Goal: Task Accomplishment & Management: Manage account settings

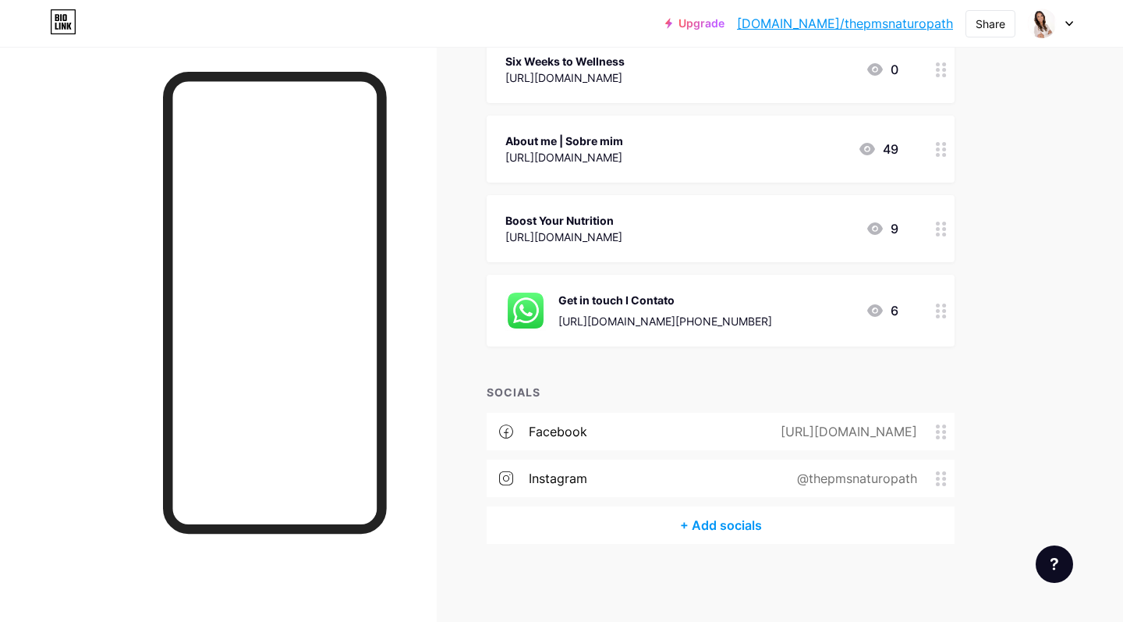
scroll to position [368, 0]
click at [942, 317] on icon at bounding box center [941, 311] width 11 height 15
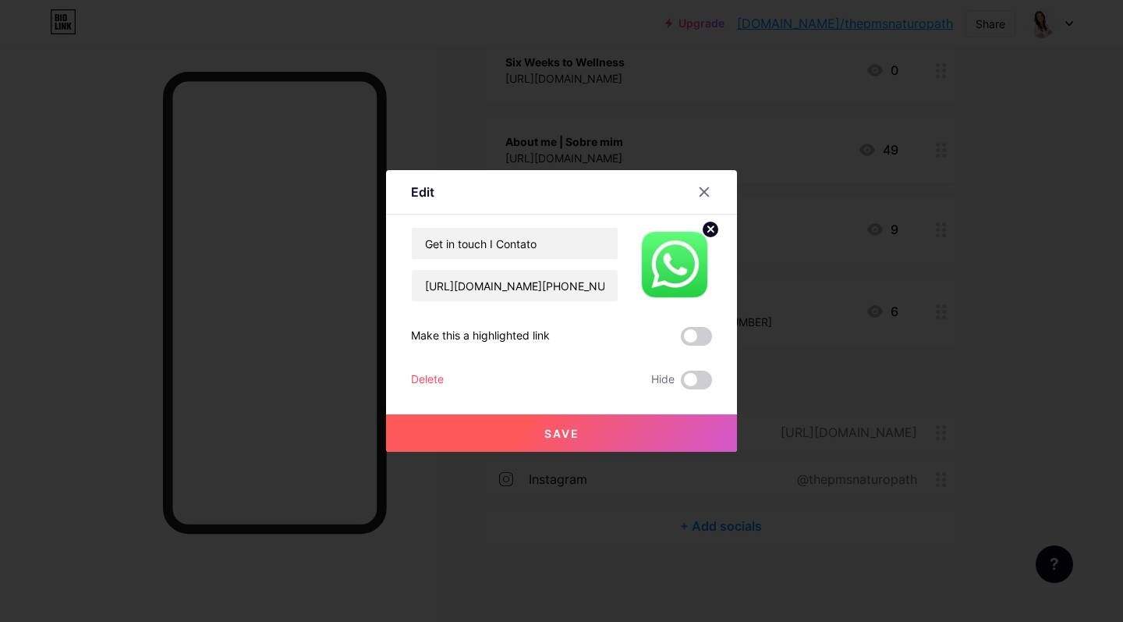
click at [436, 377] on div "Delete" at bounding box center [427, 380] width 33 height 19
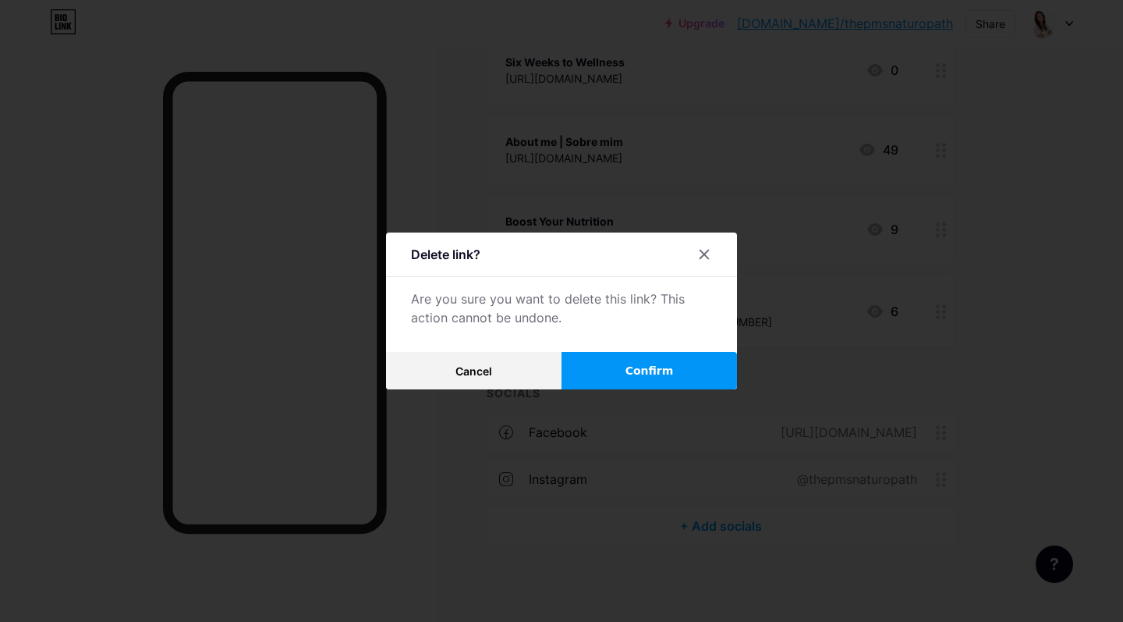
click at [672, 371] on button "Confirm" at bounding box center [650, 370] width 176 height 37
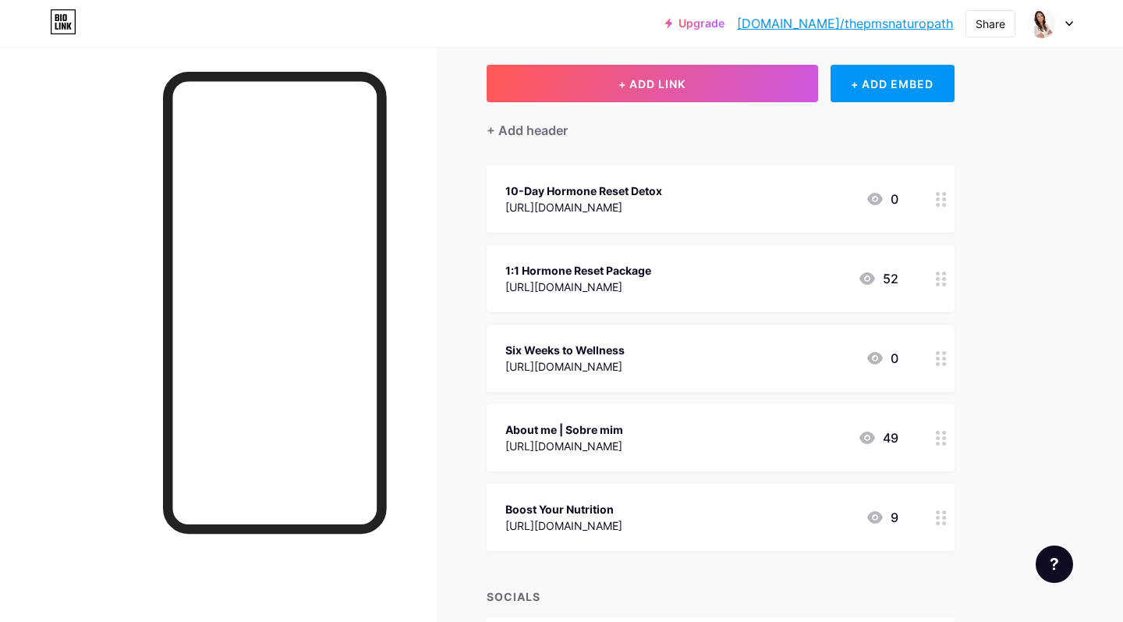
scroll to position [74, 0]
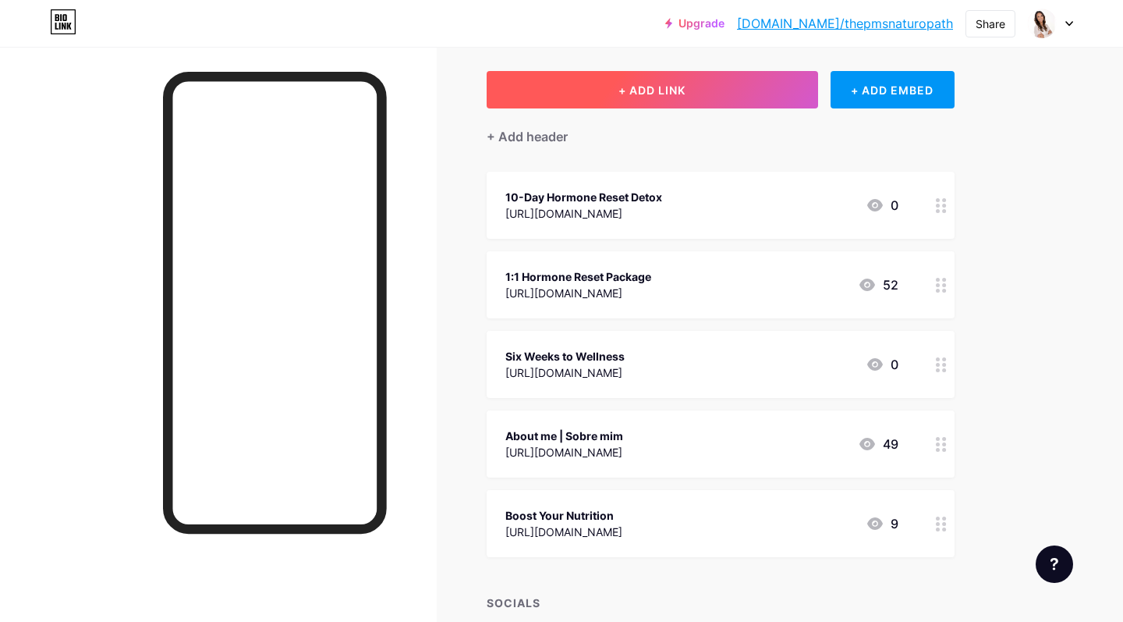
click at [669, 81] on button "+ ADD LINK" at bounding box center [653, 89] width 332 height 37
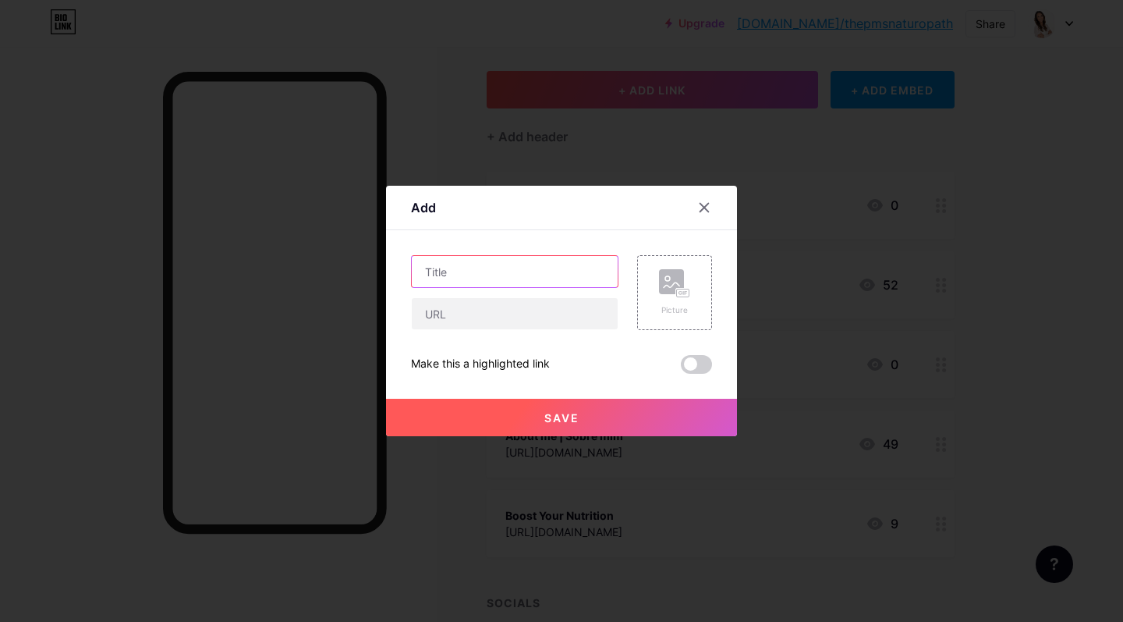
click at [487, 271] on input "text" at bounding box center [515, 271] width 206 height 31
type input "Book a 1:1 free chat 💬"
click at [431, 314] on input "text" at bounding box center [515, 313] width 206 height 31
click at [526, 316] on input "text" at bounding box center [515, 313] width 206 height 31
paste input "[URL][DOMAIN_NAME]"
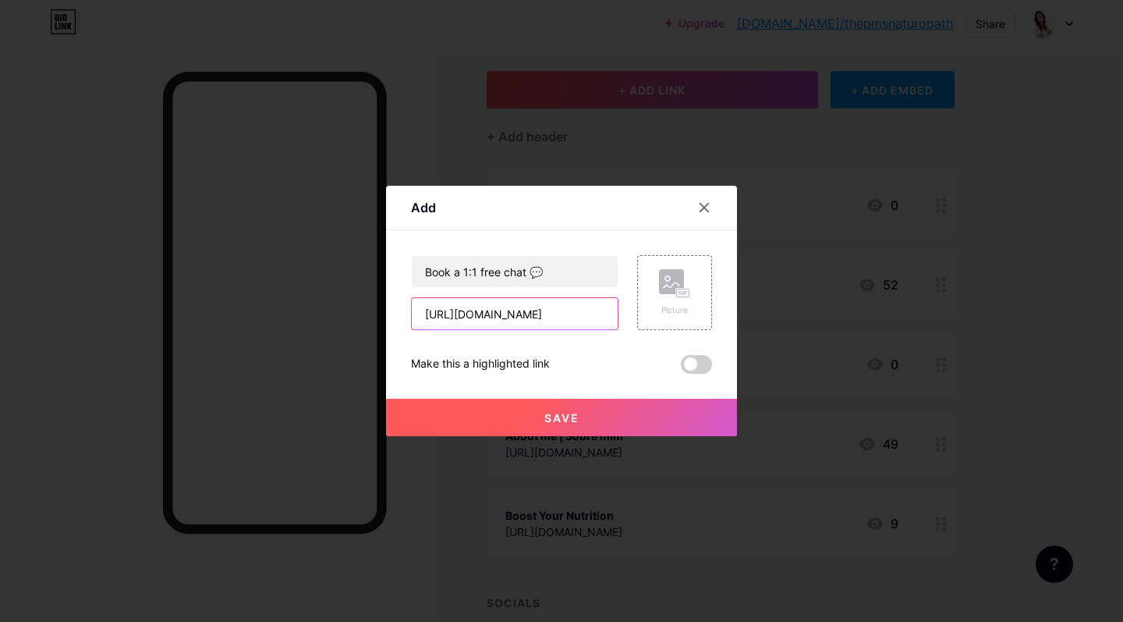
type input "[URL][DOMAIN_NAME]"
click at [555, 424] on span "Save" at bounding box center [561, 417] width 35 height 13
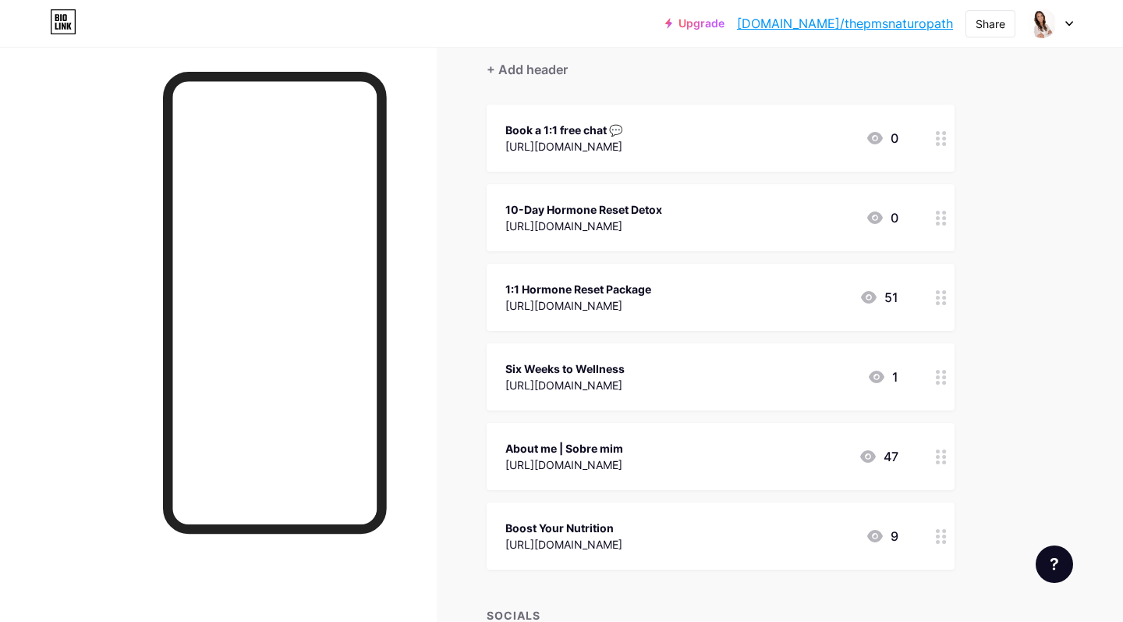
scroll to position [152, 0]
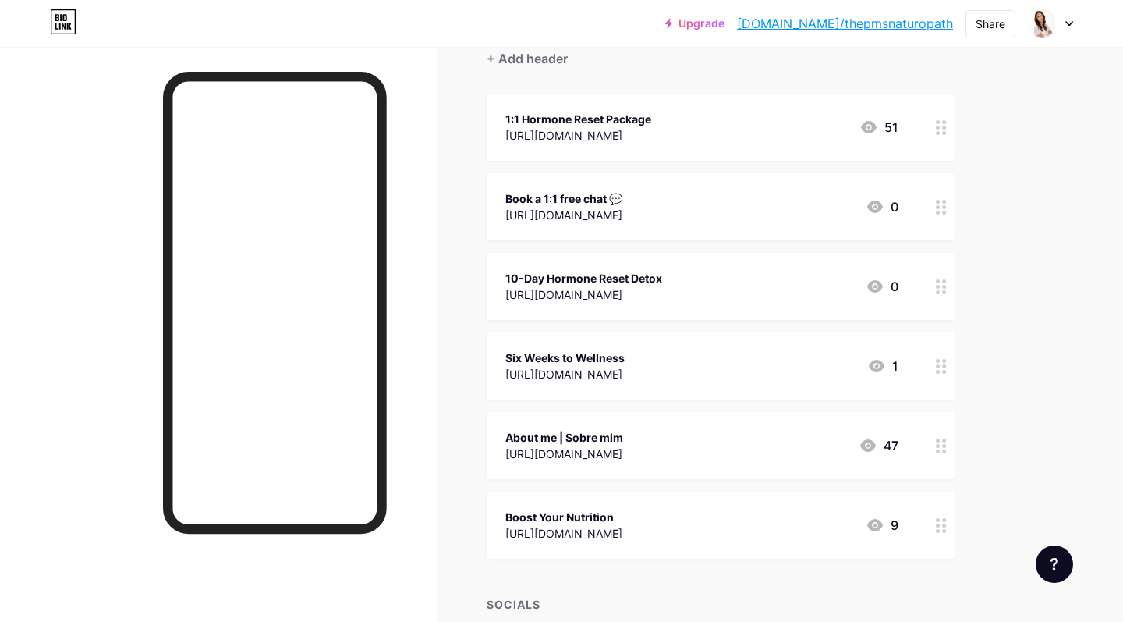
drag, startPoint x: 942, startPoint y: 299, endPoint x: 933, endPoint y: 202, distance: 97.1
click at [933, 202] on span "1:1 Hormone Reset Package [URL][DOMAIN_NAME] 51 Book a 1:1 free chat 💬 [URL][DO…" at bounding box center [721, 326] width 468 height 465
click at [938, 300] on div at bounding box center [941, 286] width 27 height 67
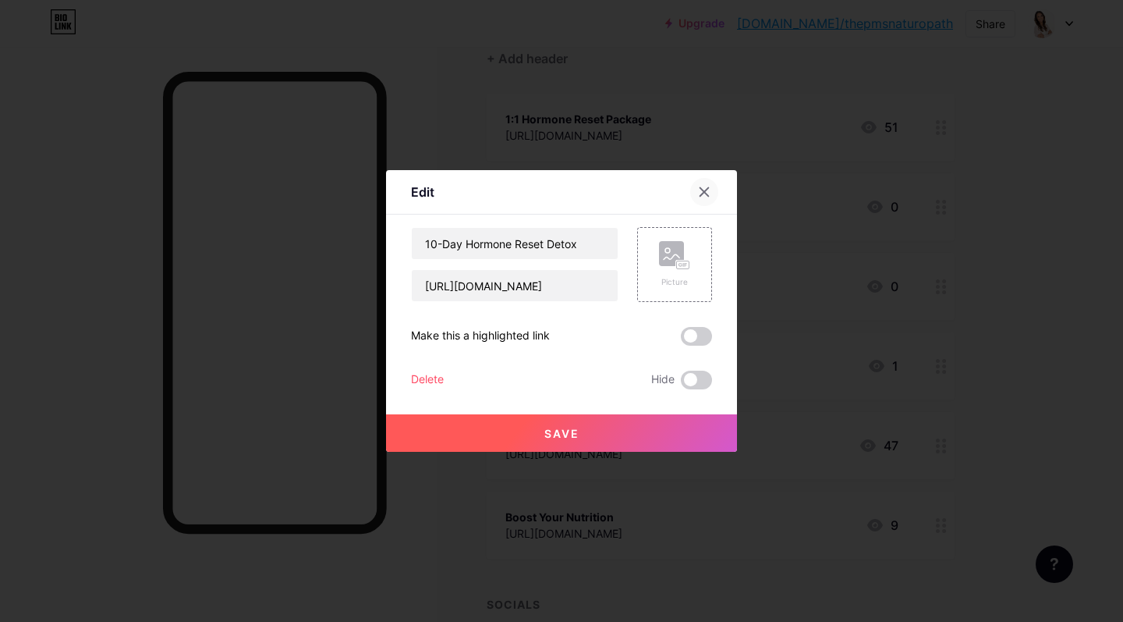
click at [710, 183] on div at bounding box center [704, 192] width 28 height 28
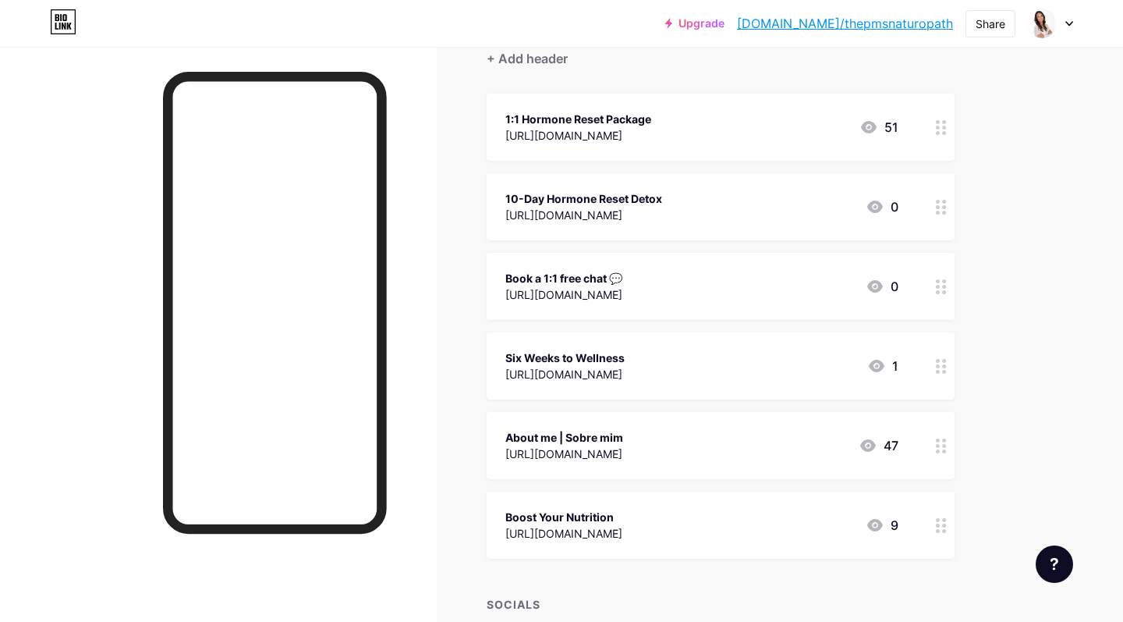
drag, startPoint x: 941, startPoint y: 367, endPoint x: 929, endPoint y: 210, distance: 157.2
click at [929, 210] on span "1:1 Hormone Reset Package [URL][DOMAIN_NAME] 51 10-Day Hormone Reset Detox [URL…" at bounding box center [721, 326] width 468 height 465
click at [939, 447] on icon at bounding box center [941, 445] width 11 height 15
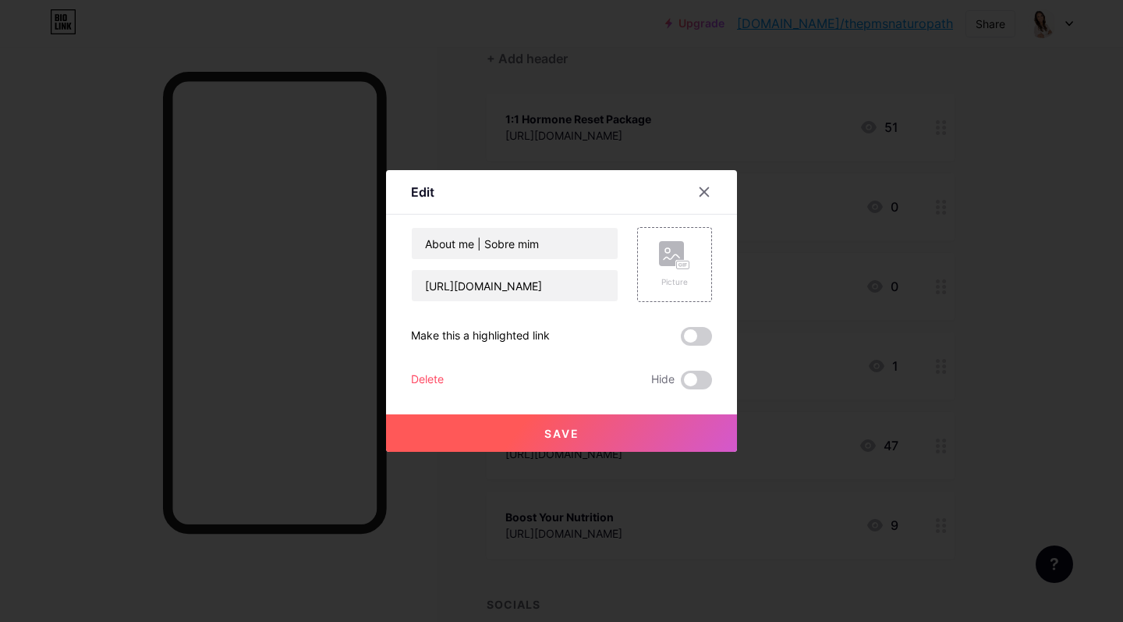
click at [932, 385] on div at bounding box center [561, 311] width 1123 height 622
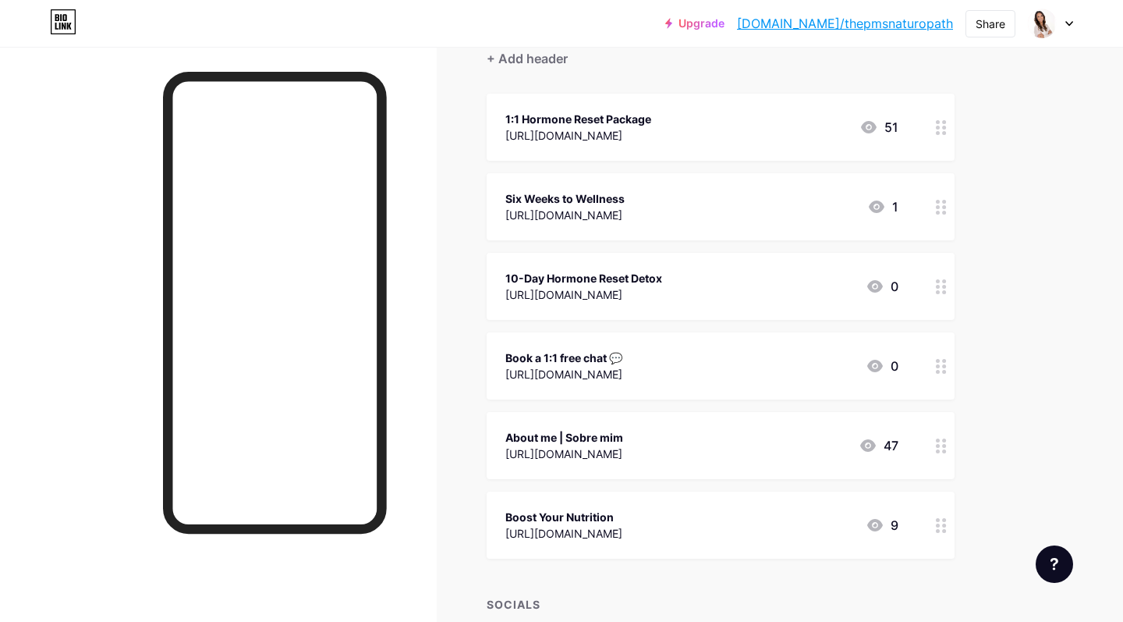
drag, startPoint x: 943, startPoint y: 529, endPoint x: 940, endPoint y: 499, distance: 29.8
click at [940, 499] on div at bounding box center [941, 524] width 27 height 67
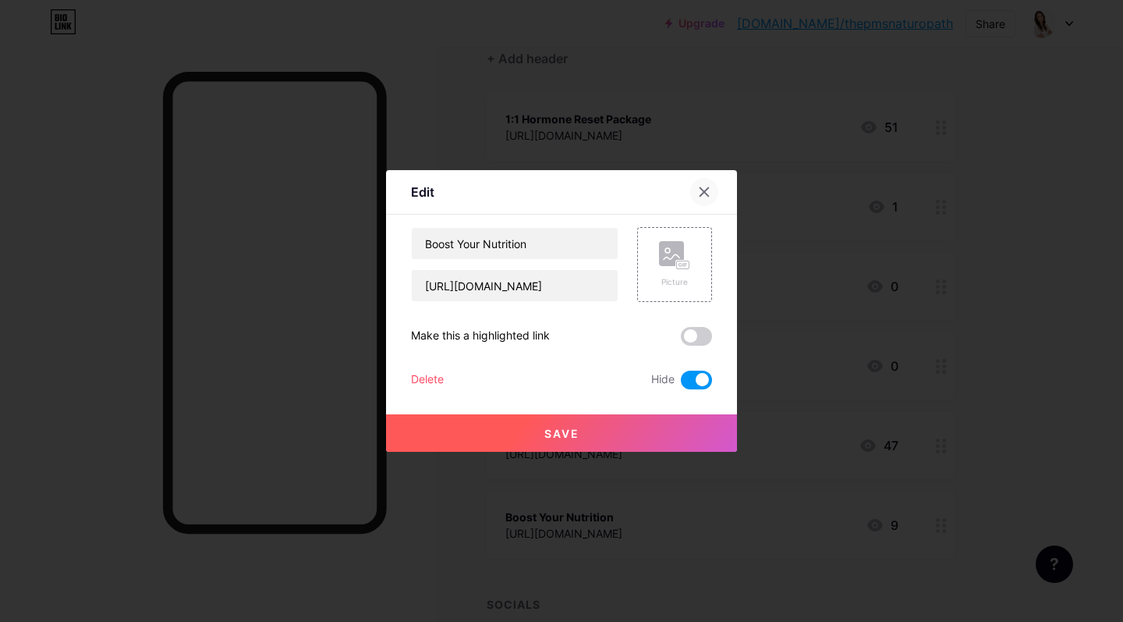
click at [705, 191] on icon at bounding box center [704, 192] width 9 height 9
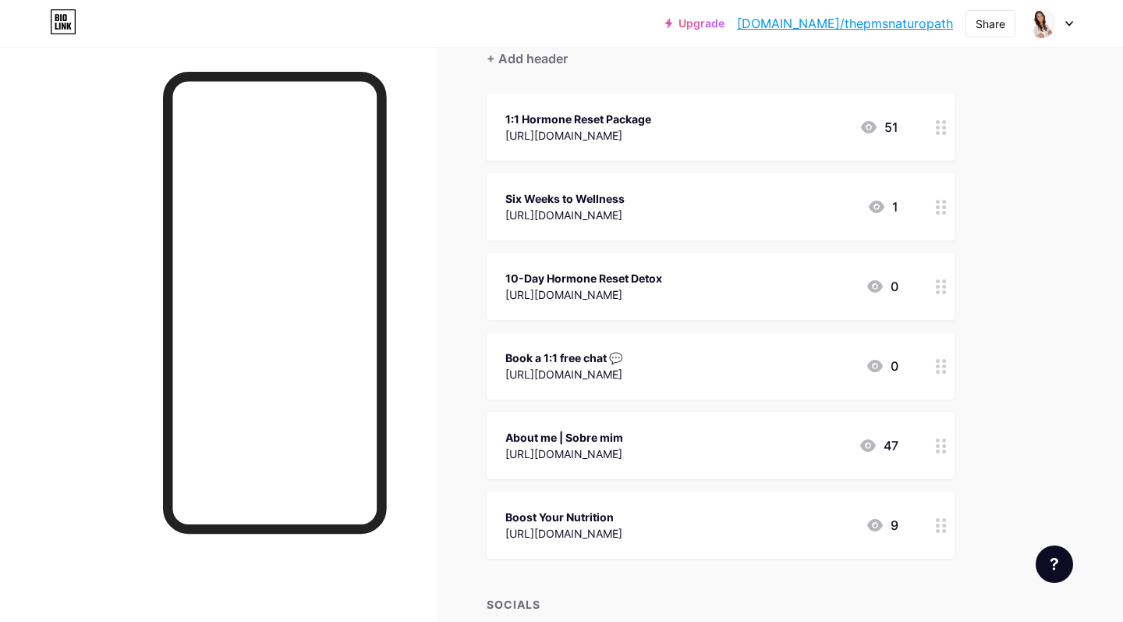
click at [938, 532] on div at bounding box center [941, 524] width 27 height 67
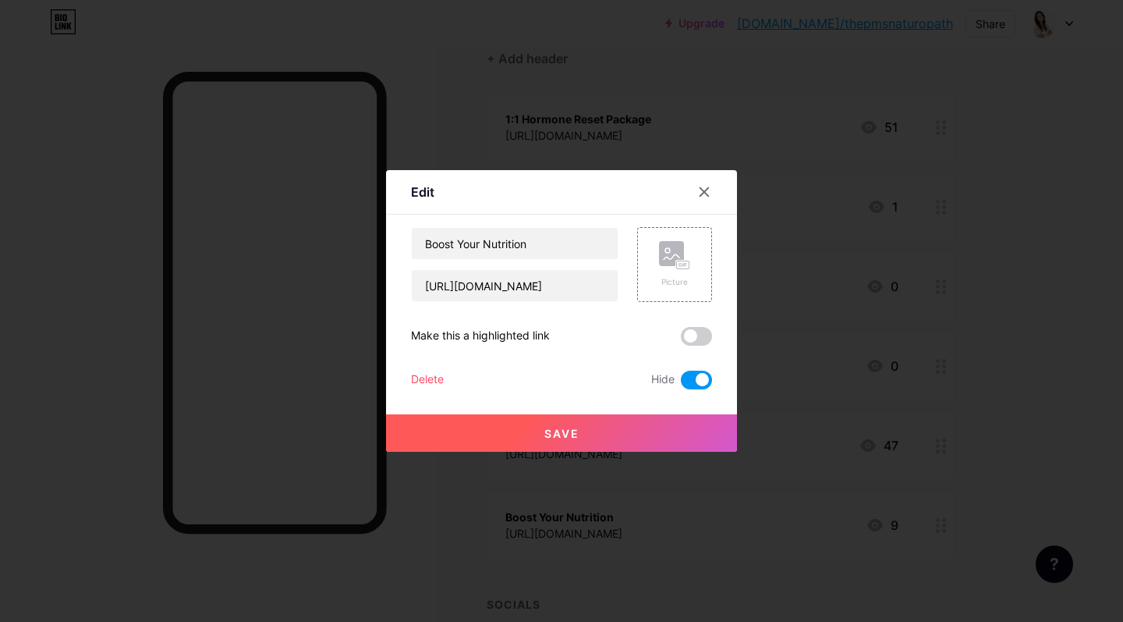
click at [700, 379] on span at bounding box center [696, 380] width 31 height 19
click at [681, 384] on input "checkbox" at bounding box center [681, 384] width 0 height 0
click at [600, 435] on button "Save" at bounding box center [561, 432] width 351 height 37
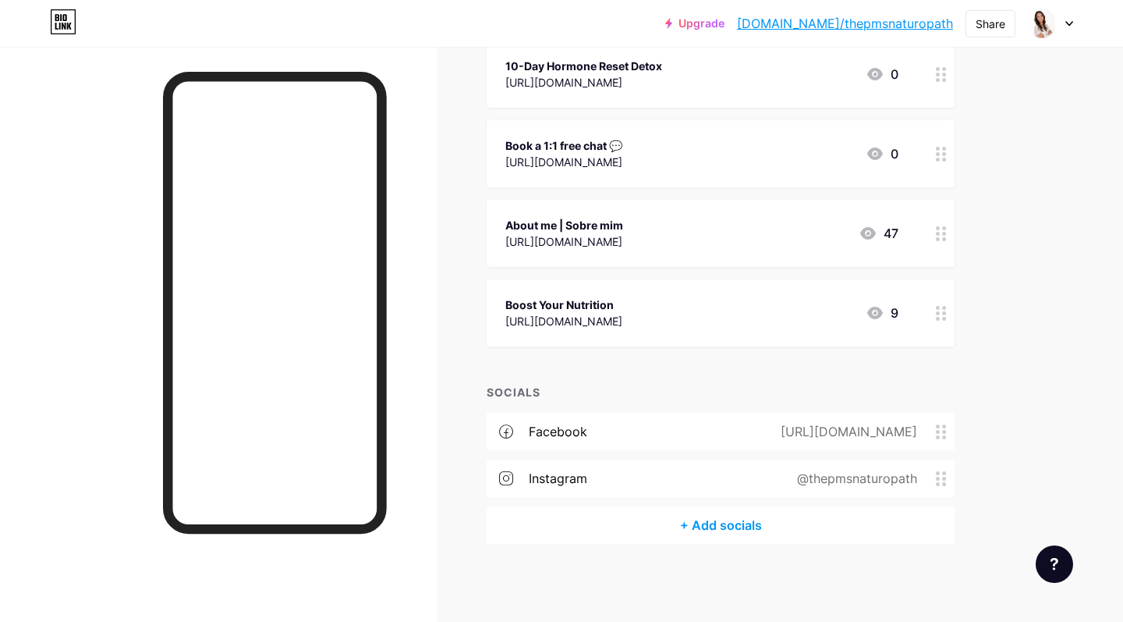
scroll to position [364, 0]
click at [942, 315] on icon at bounding box center [941, 314] width 11 height 15
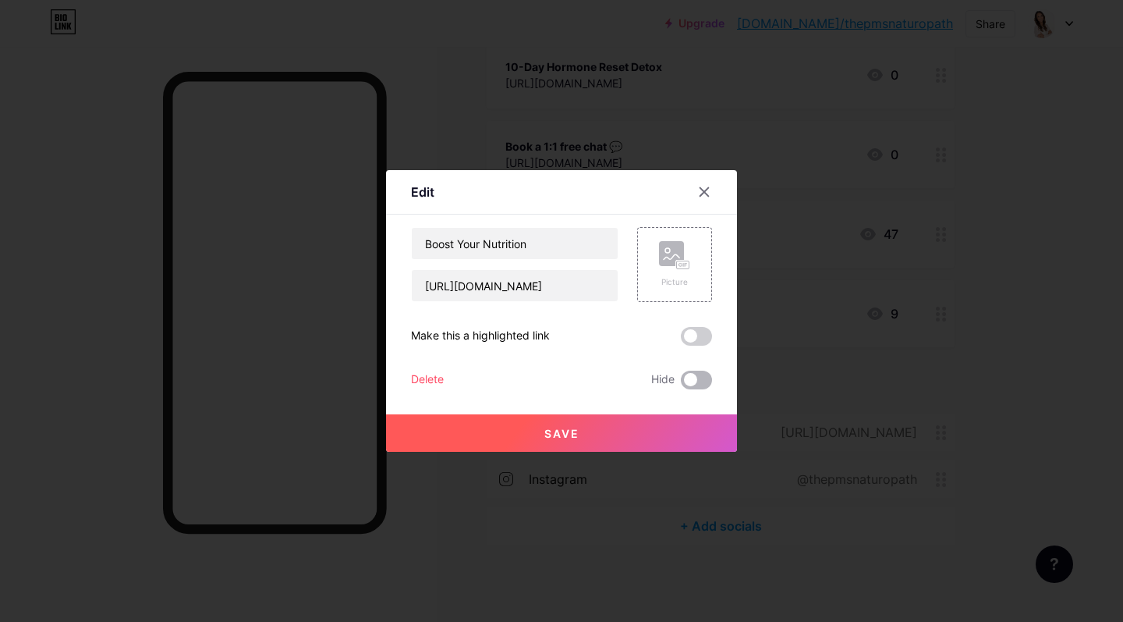
click at [689, 380] on span at bounding box center [696, 380] width 31 height 19
click at [681, 384] on input "checkbox" at bounding box center [681, 384] width 0 height 0
click at [600, 435] on button "Save" at bounding box center [561, 432] width 351 height 37
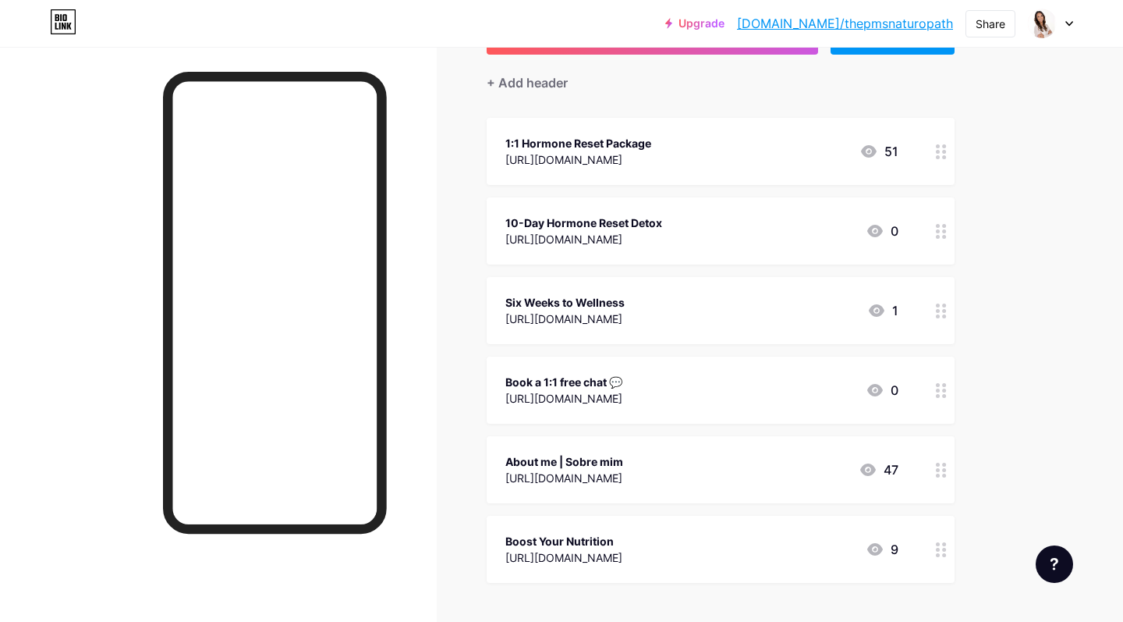
scroll to position [135, 0]
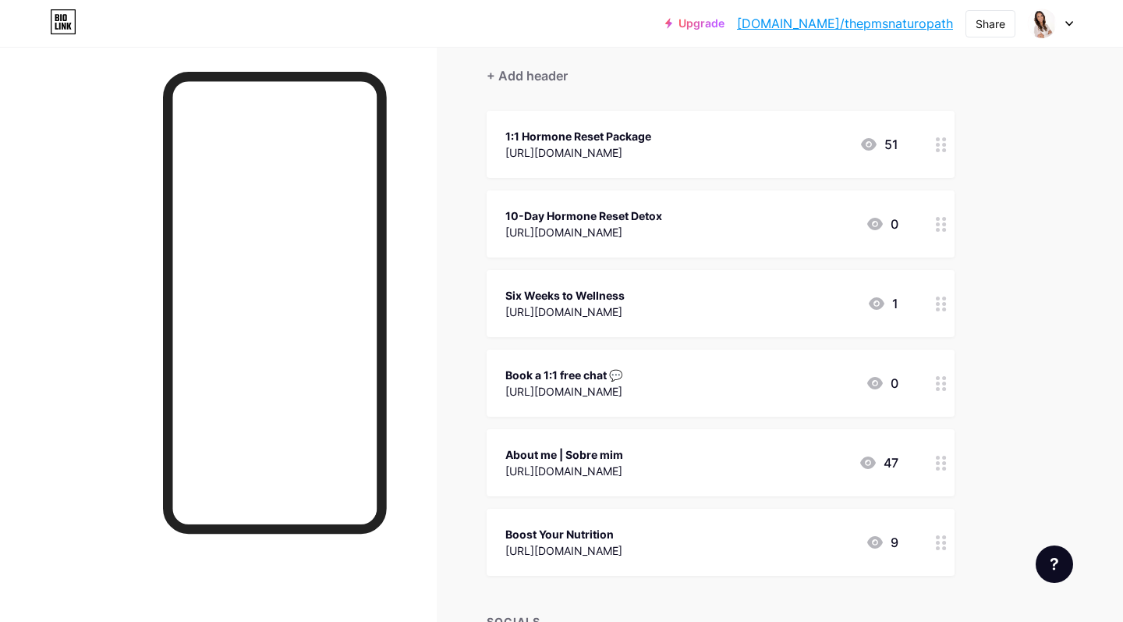
drag, startPoint x: 942, startPoint y: 466, endPoint x: 936, endPoint y: 426, distance: 40.2
click at [936, 426] on span "1:1 Hormone Reset Package [URL][DOMAIN_NAME] 51 10-Day Hormone Reset Detox [URL…" at bounding box center [721, 343] width 468 height 465
click at [944, 305] on icon at bounding box center [941, 303] width 11 height 15
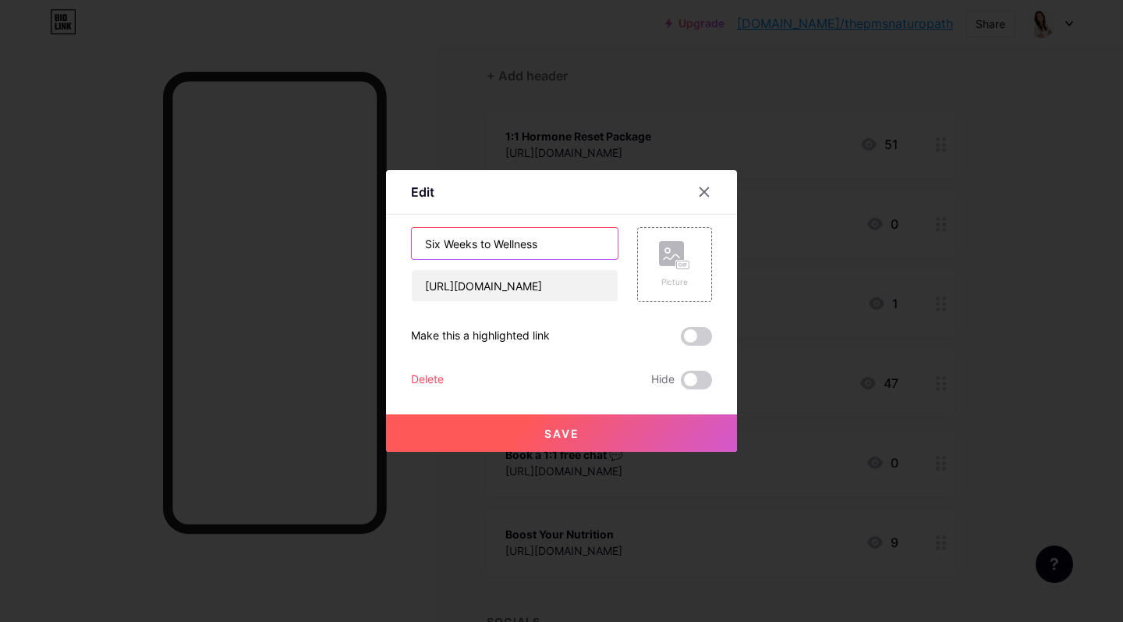
click at [556, 253] on input "Six Weeks to Wellness" at bounding box center [515, 243] width 206 height 31
type input "Six Weeks to Wellness Program"
click at [598, 433] on button "Save" at bounding box center [561, 432] width 351 height 37
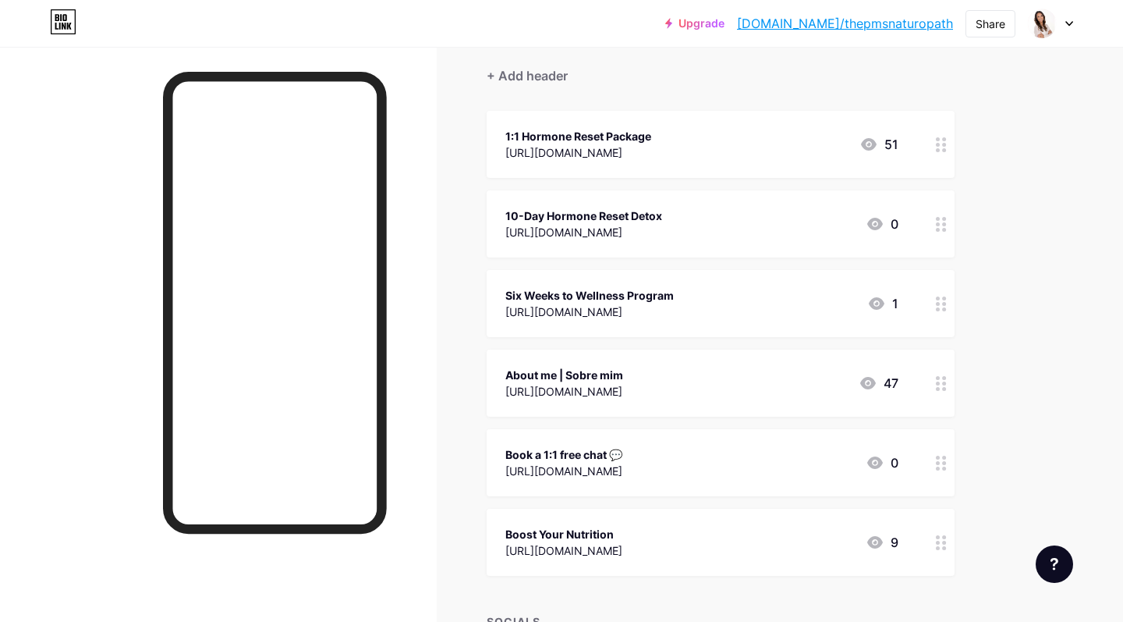
click at [938, 467] on circle at bounding box center [938, 468] width 4 height 4
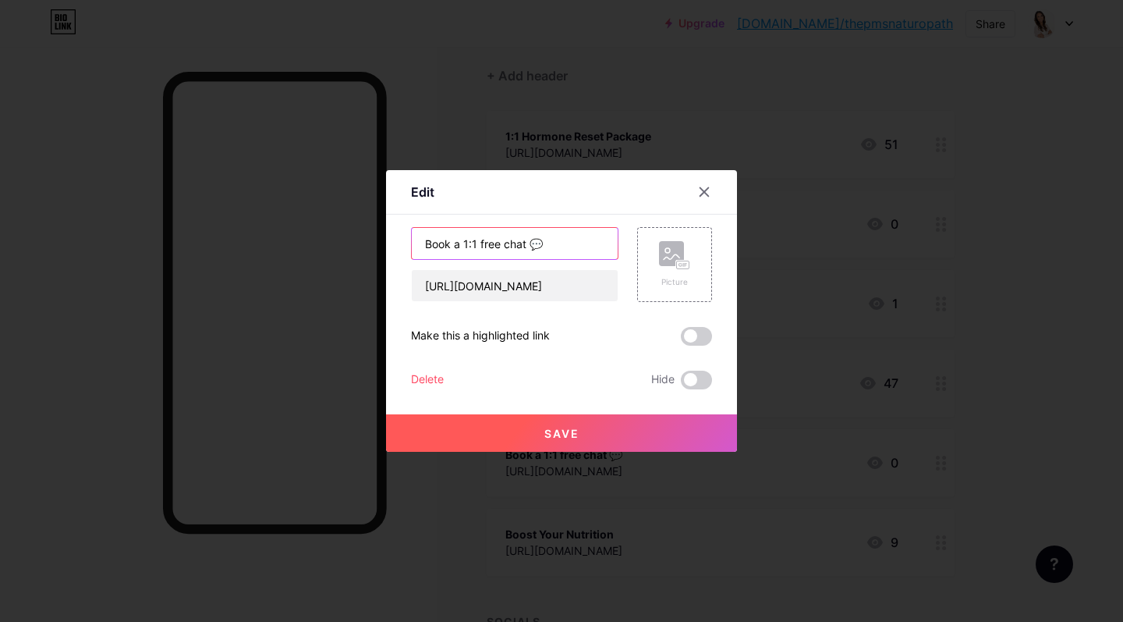
click at [468, 245] on input "Book a 1:1 free chat 💬" at bounding box center [515, 243] width 206 height 31
click at [477, 243] on input "Book a 1 :1 free chat 💬" at bounding box center [515, 243] width 206 height 31
type input "Book a 1 : 1 free chat 💬"
click at [587, 432] on button "Save" at bounding box center [561, 432] width 351 height 37
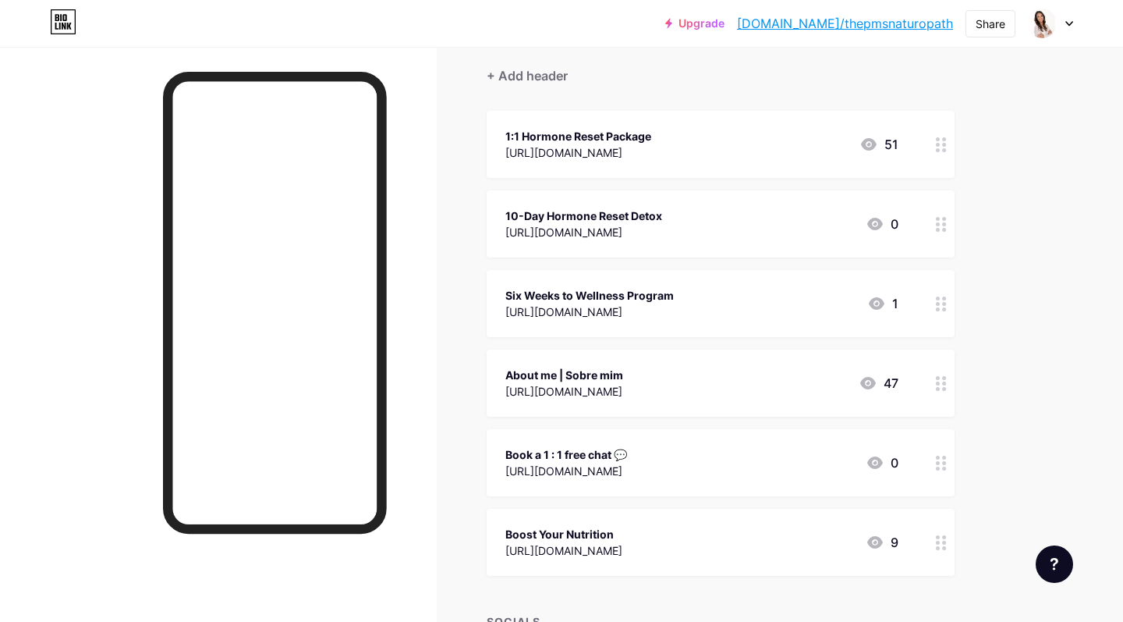
click at [945, 467] on circle at bounding box center [944, 468] width 4 height 4
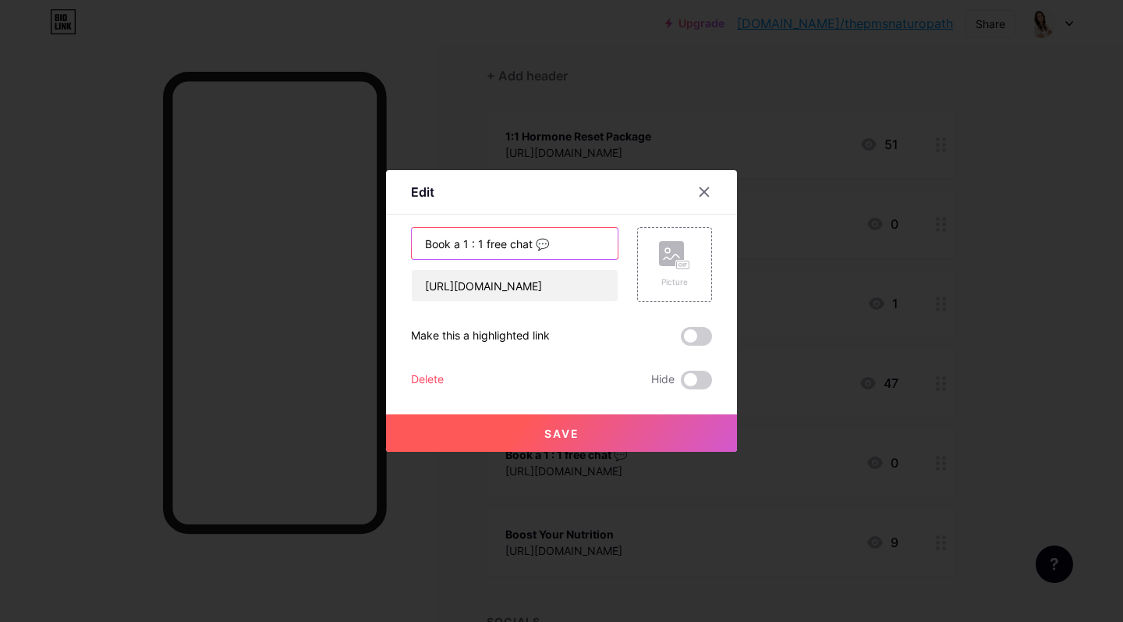
drag, startPoint x: 488, startPoint y: 245, endPoint x: 464, endPoint y: 245, distance: 23.4
click at [464, 245] on input "Book a 1 : 1 free chat 💬" at bounding box center [515, 243] width 206 height 31
click at [502, 246] on input "Book a 30min free chat 💬" at bounding box center [515, 243] width 206 height 31
click at [532, 246] on input "Book a 30min Free chat 💬" at bounding box center [515, 243] width 206 height 31
type input "Book a 30min Free Chat 💬"
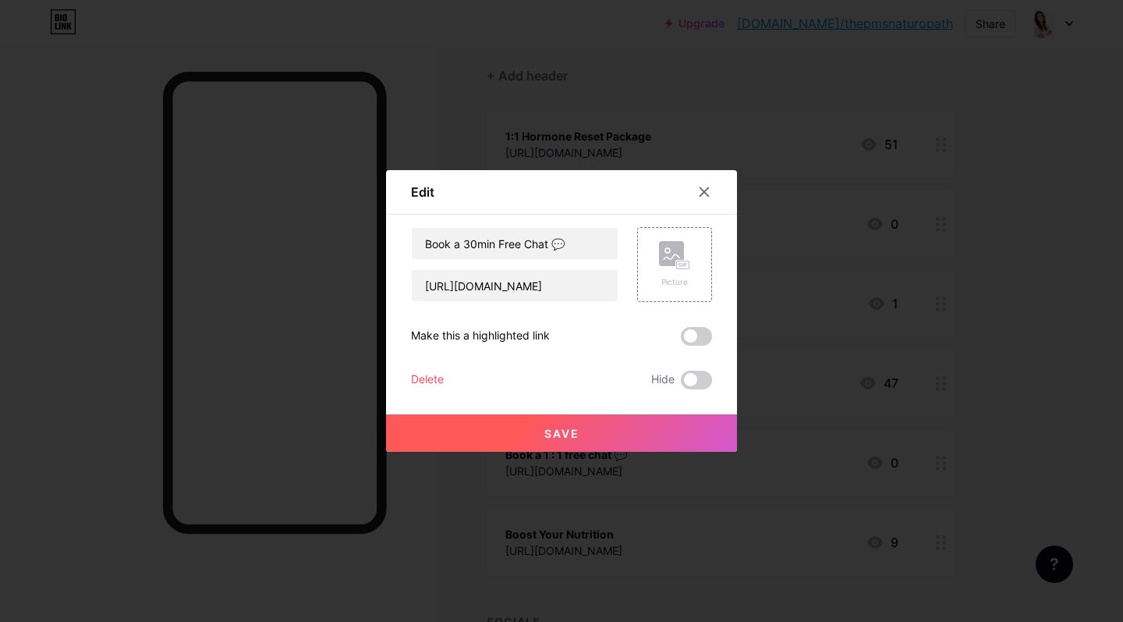
click at [569, 431] on span "Save" at bounding box center [561, 433] width 35 height 13
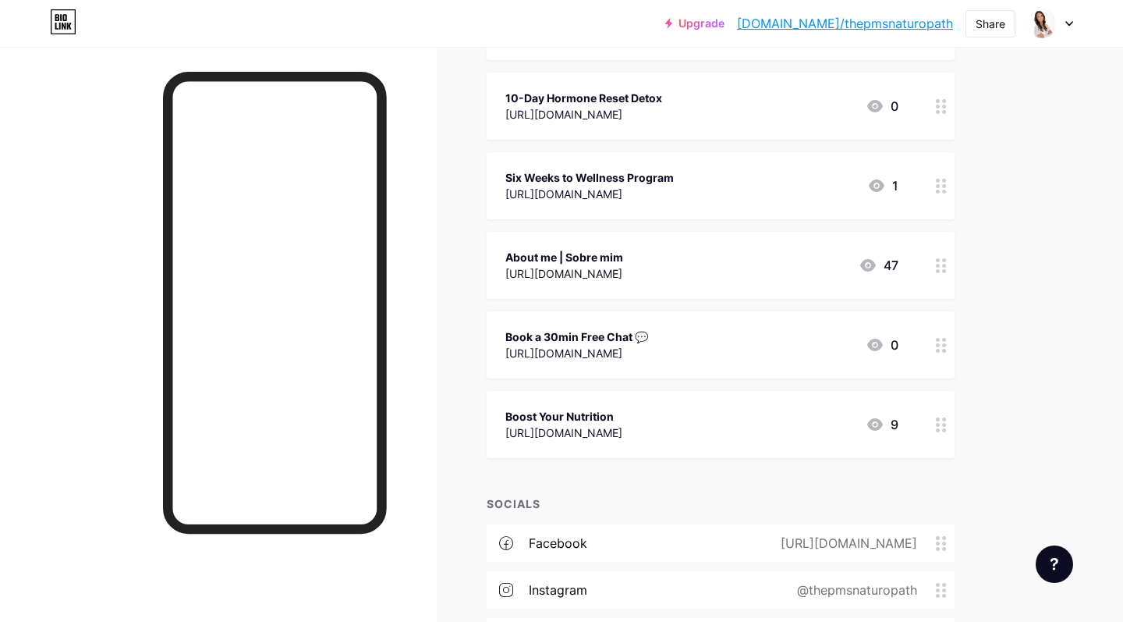
scroll to position [262, 0]
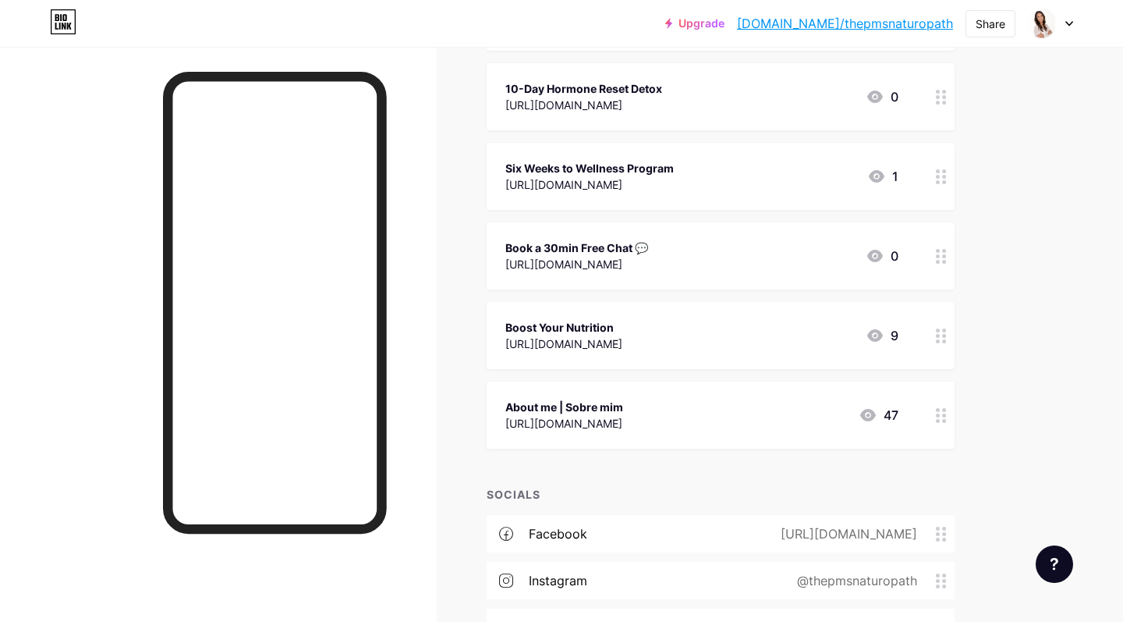
click at [937, 413] on circle at bounding box center [938, 415] width 4 height 4
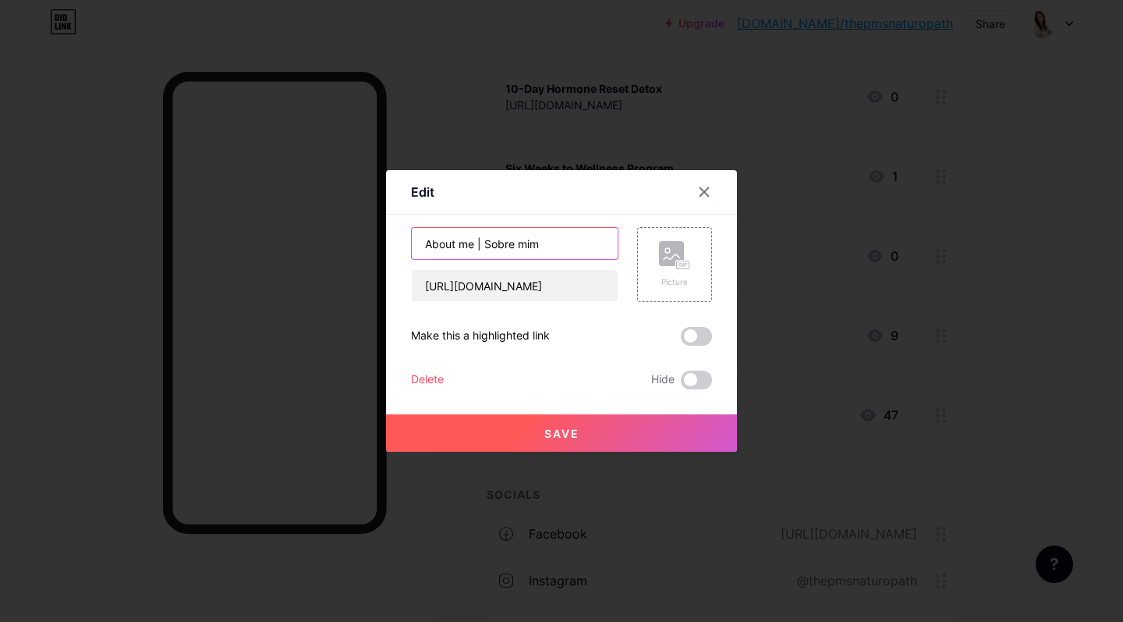
drag, startPoint x: 486, startPoint y: 244, endPoint x: 547, endPoint y: 248, distance: 61.0
click at [547, 248] on input "About me | Sobre mim" at bounding box center [515, 243] width 206 height 31
type input "About me"
click at [593, 431] on button "Save" at bounding box center [561, 432] width 351 height 37
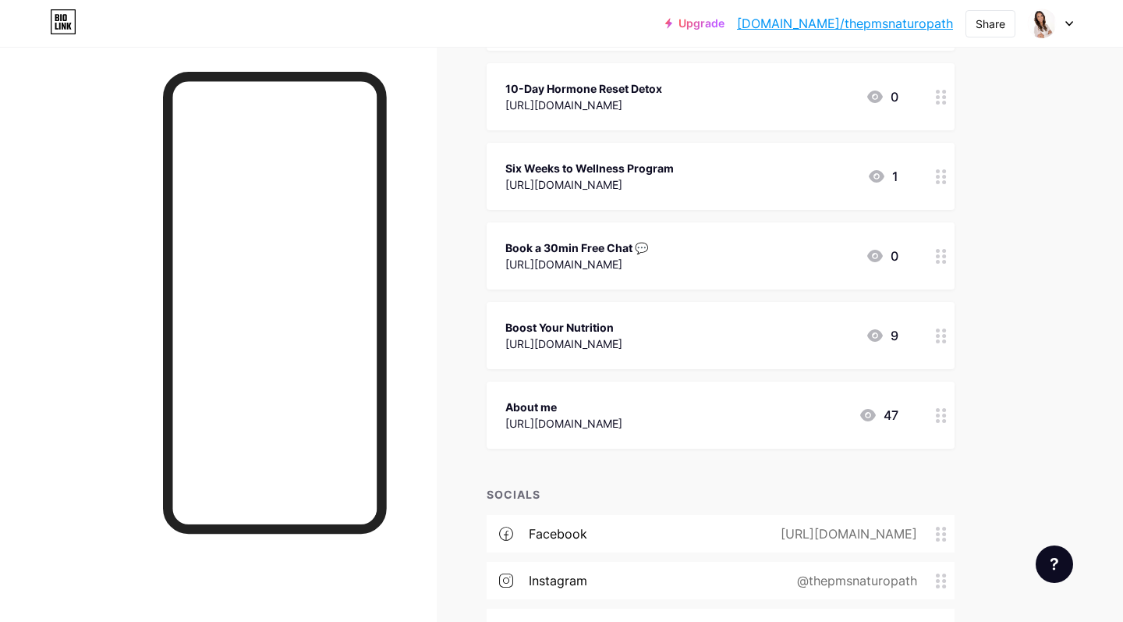
click at [947, 178] on div at bounding box center [941, 176] width 27 height 67
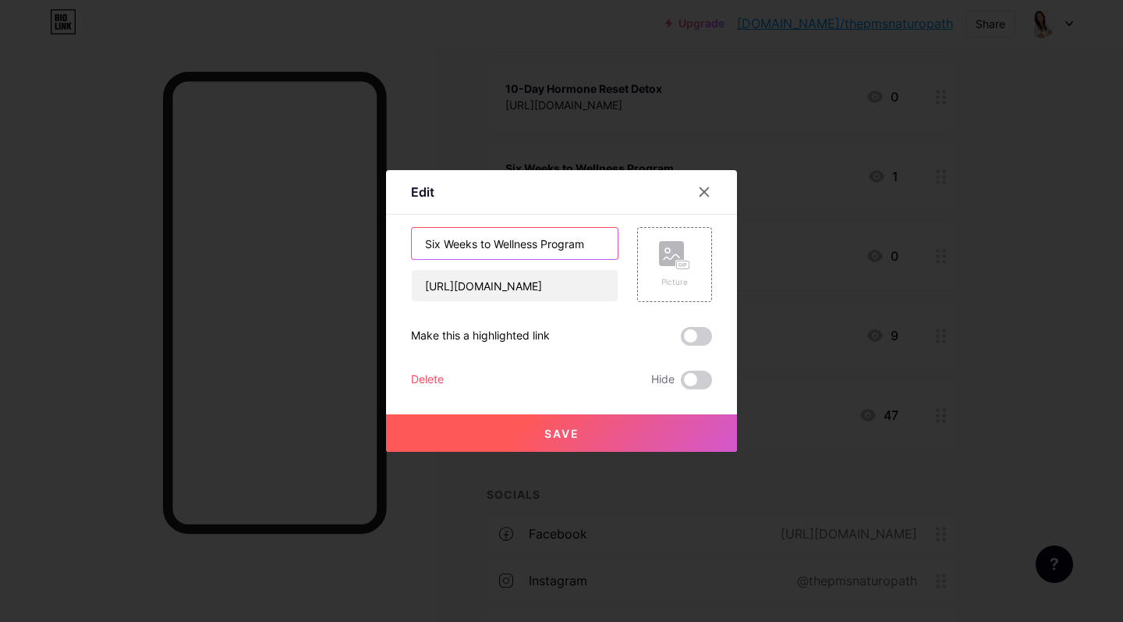
click at [432, 244] on input "Six Weeks to Wellness Program" at bounding box center [515, 243] width 206 height 31
type input "6 Weeks to Wellness Program"
click at [555, 430] on span "Save" at bounding box center [561, 433] width 35 height 13
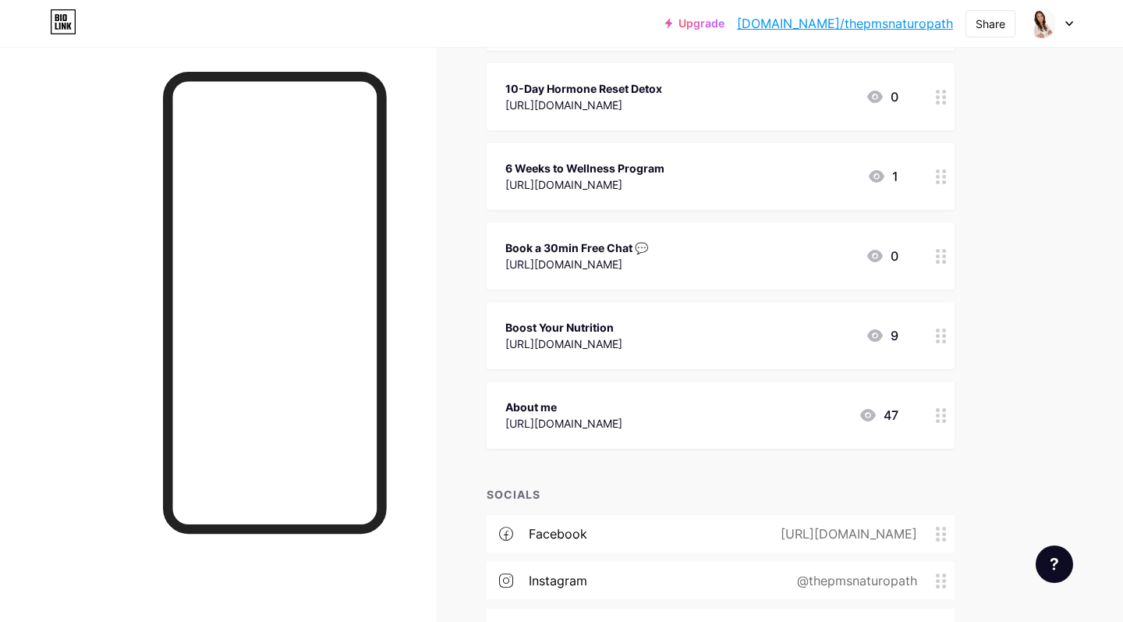
click at [938, 253] on icon at bounding box center [941, 256] width 11 height 15
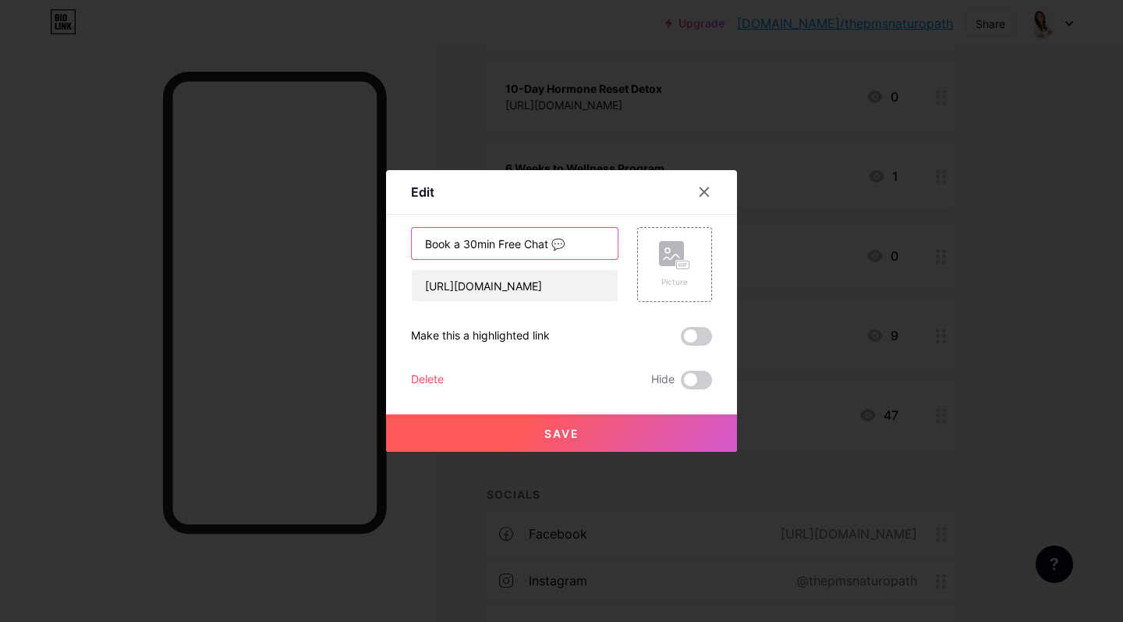
click at [458, 249] on input "Book a 30min Free Chat 💬" at bounding box center [515, 243] width 206 height 31
type input "Book Your 30min Free Chat 💬"
click at [566, 441] on button "Save" at bounding box center [561, 432] width 351 height 37
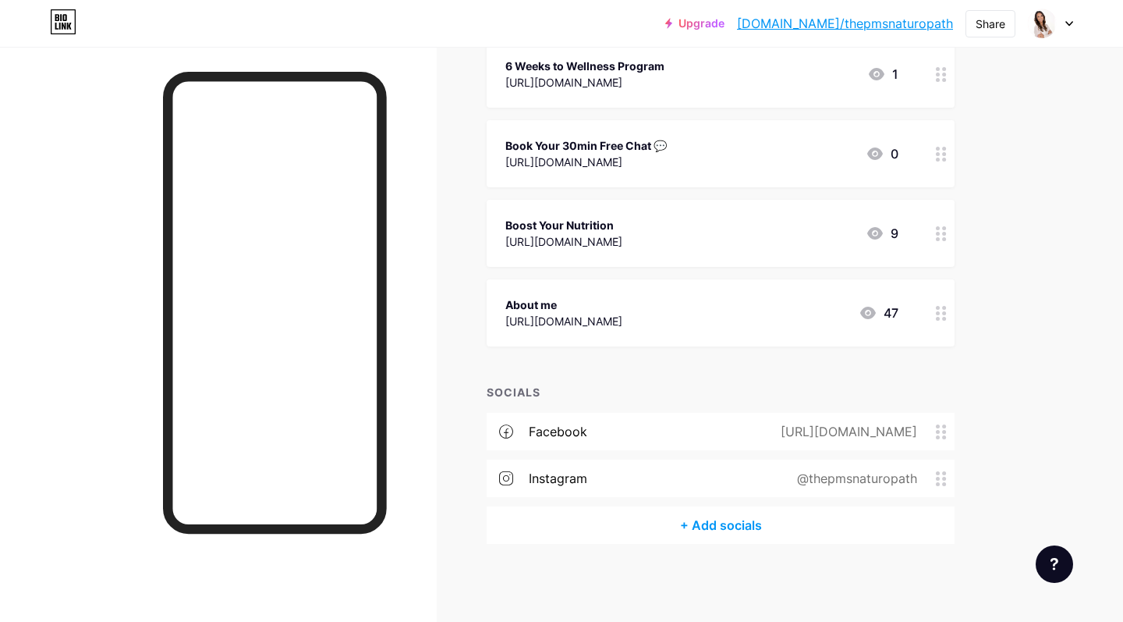
scroll to position [364, 0]
